Goal: Information Seeking & Learning: Learn about a topic

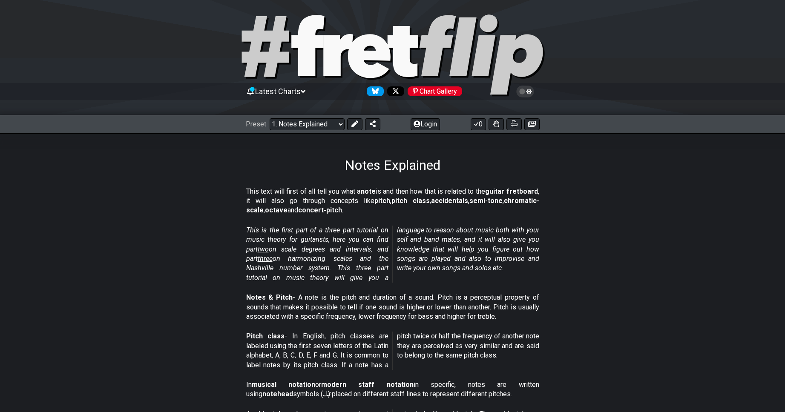
scroll to position [7, 0]
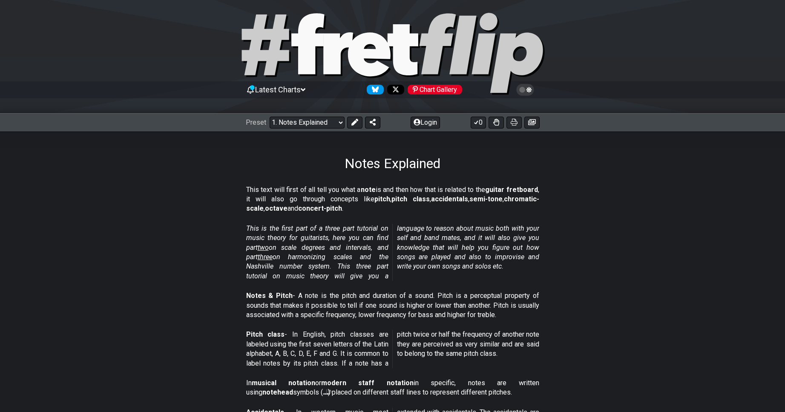
click at [461, 191] on p "This text will first of all tell you what a note is and then how that is relate…" at bounding box center [392, 199] width 293 height 29
drag, startPoint x: 357, startPoint y: 190, endPoint x: 486, endPoint y: 200, distance: 129.9
click at [486, 200] on p "This text will first of all tell you what a note is and then how that is relate…" at bounding box center [392, 199] width 293 height 29
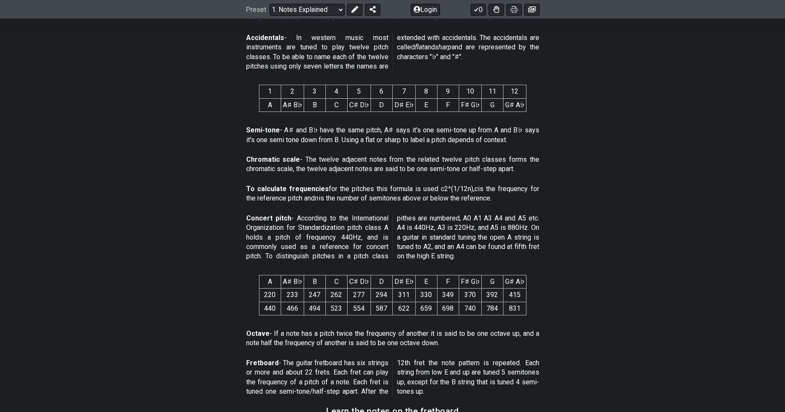
scroll to position [381, 0]
click at [548, 170] on section "Chromatic scale - The twelve adjacent notes from the related twelve pitch class…" at bounding box center [392, 167] width 785 height 29
